Goal: Task Accomplishment & Management: Complete application form

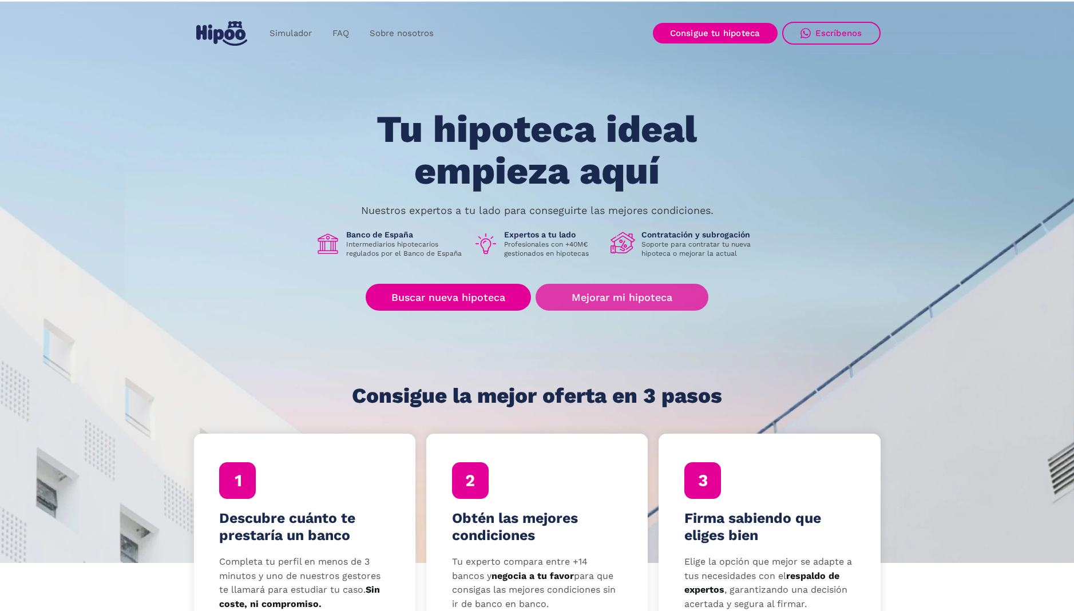
click at [618, 296] on link "Mejorar mi hipoteca" at bounding box center [622, 297] width 172 height 27
